Goal: Information Seeking & Learning: Learn about a topic

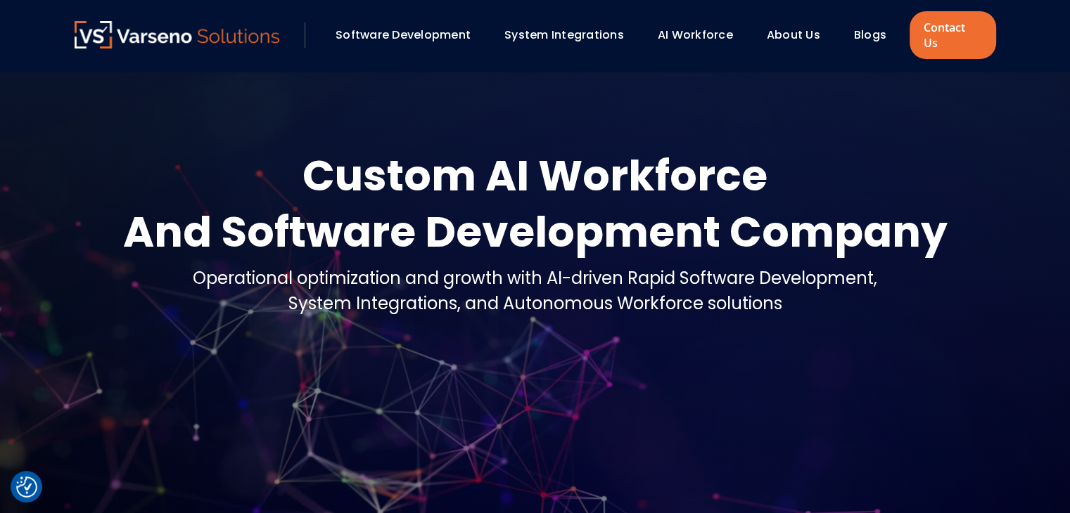
click at [864, 34] on link "Blogs" at bounding box center [870, 35] width 32 height 16
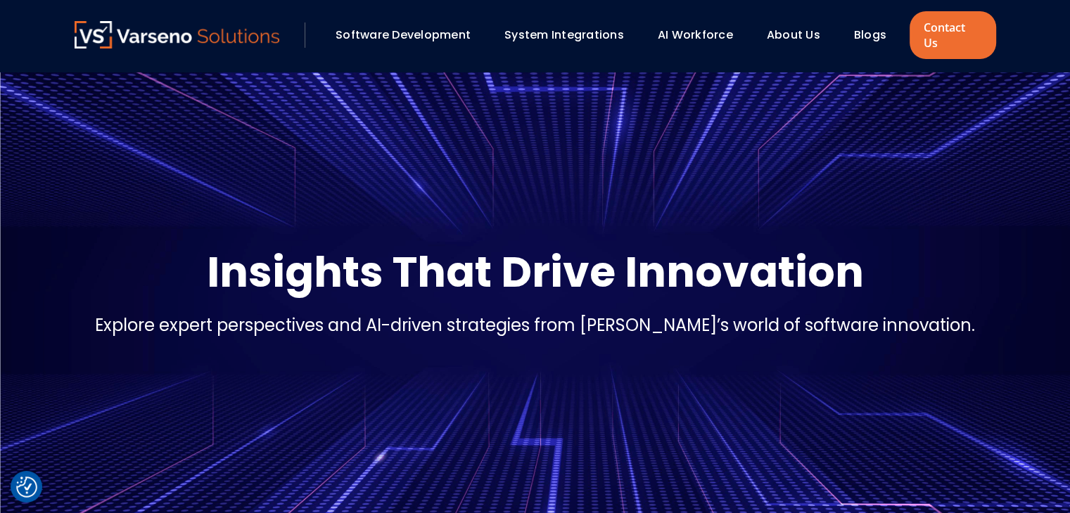
click at [850, 27] on div "Blogs" at bounding box center [876, 35] width 59 height 24
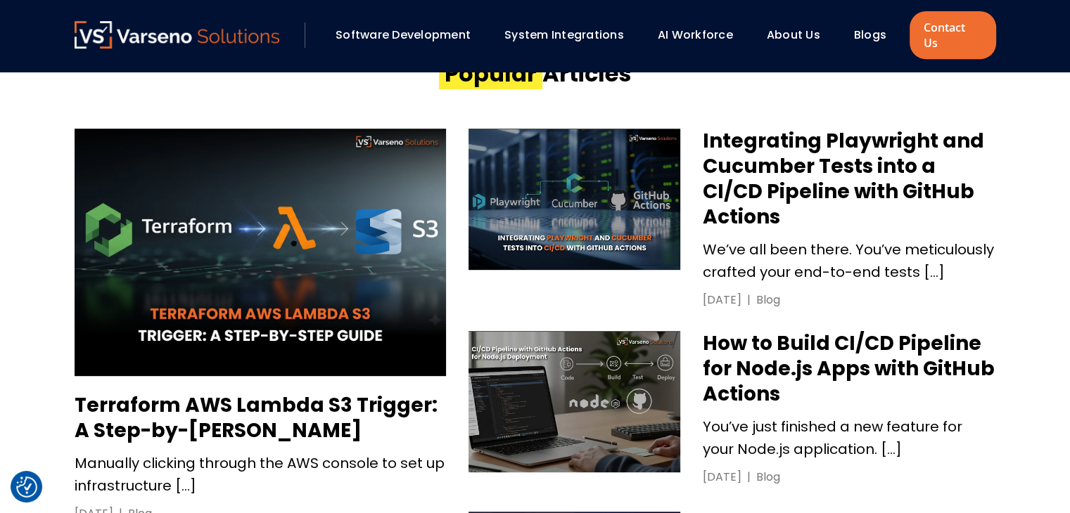
scroll to position [624, 0]
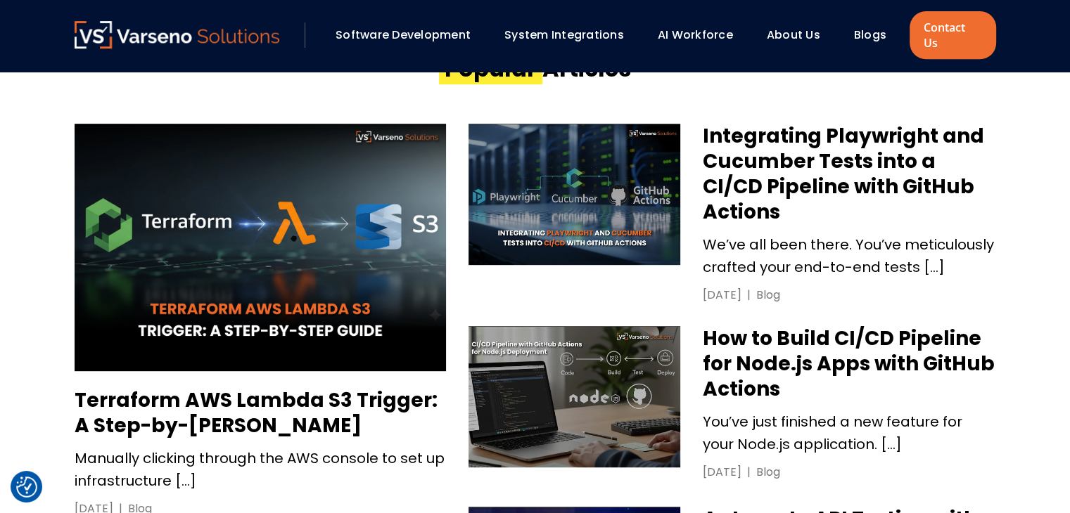
click at [272, 388] on h3 "Terraform AWS Lambda S3 Trigger: A Step-by-[PERSON_NAME]" at bounding box center [260, 413] width 371 height 51
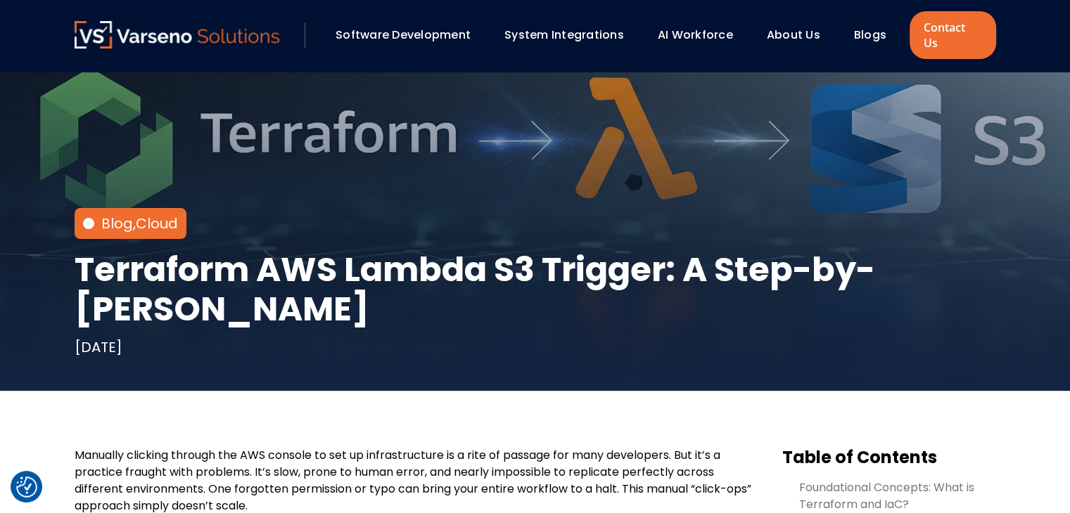
scroll to position [27, 0]
